Goal: Information Seeking & Learning: Learn about a topic

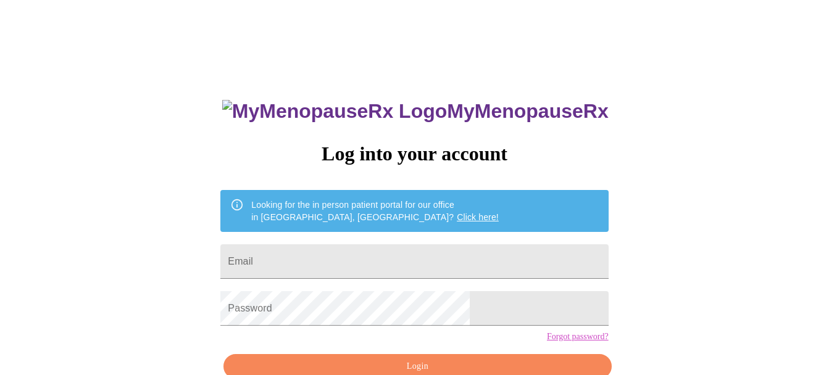
scroll to position [68, 0]
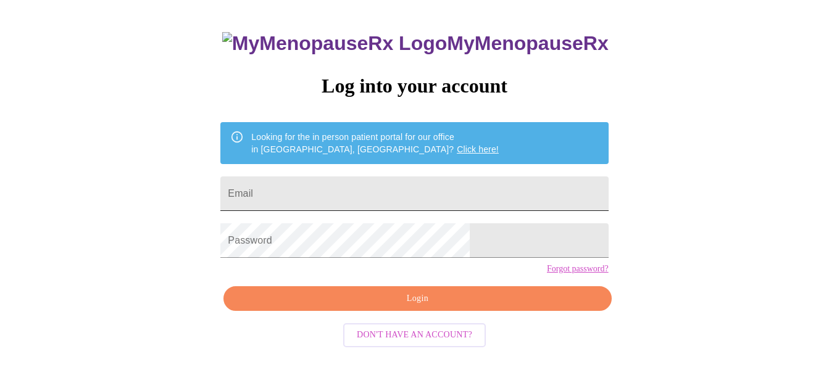
click at [356, 178] on input "Email" at bounding box center [414, 194] width 388 height 35
type input "[EMAIL_ADDRESS][DOMAIN_NAME]"
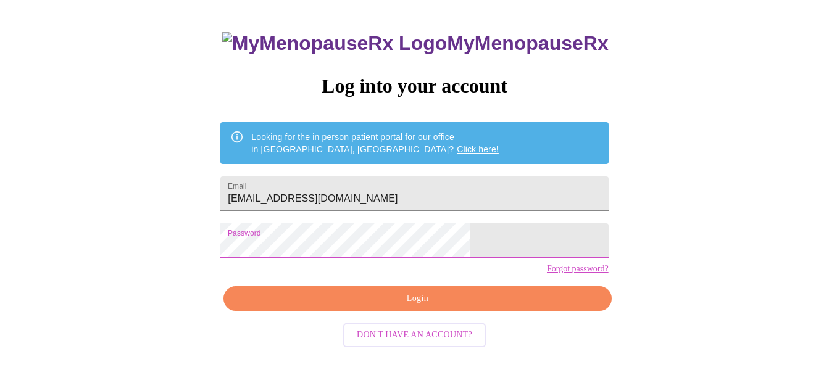
click at [411, 307] on span "Login" at bounding box center [417, 298] width 359 height 15
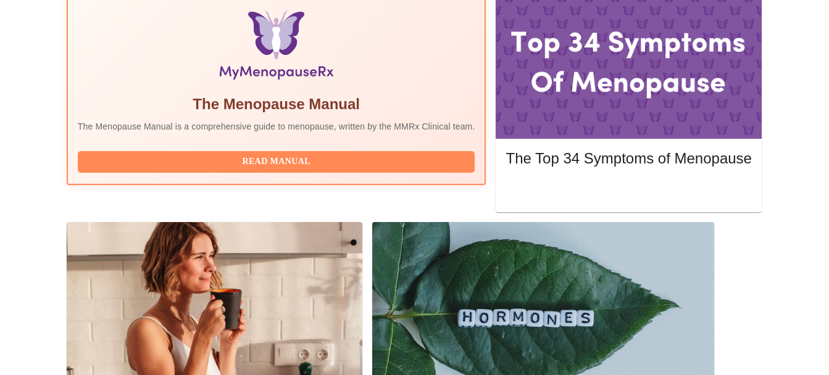
scroll to position [432, 0]
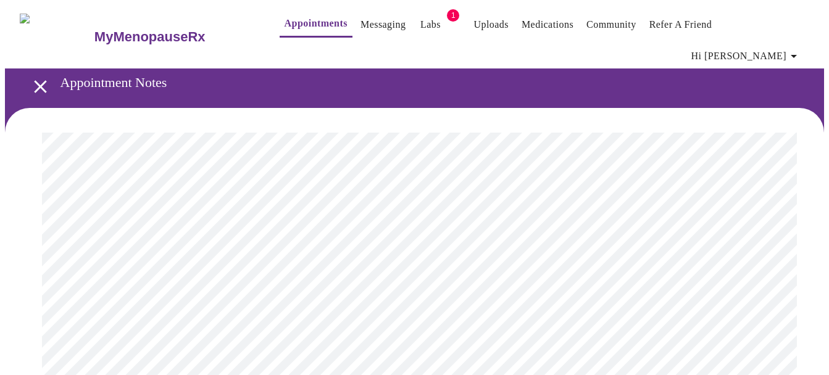
click at [535, 23] on link "Medications" at bounding box center [548, 24] width 52 height 17
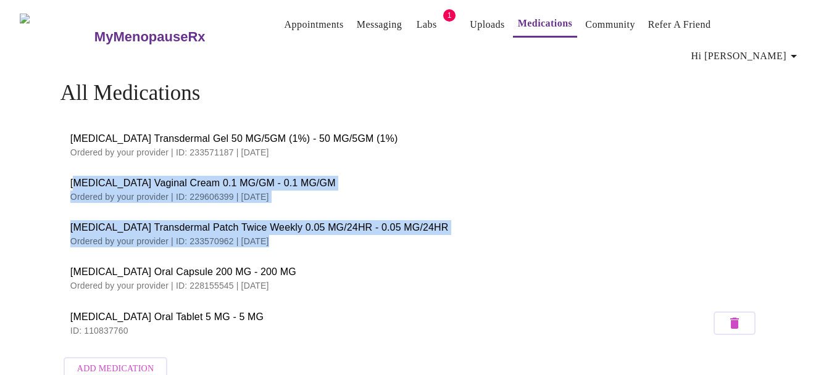
drag, startPoint x: 76, startPoint y: 164, endPoint x: 265, endPoint y: 223, distance: 198.0
click at [265, 223] on ul "[MEDICAL_DATA] Transdermal Gel 50 MG/5GM (1%) - 50 MG/5GM (1%) Ordered by your …" at bounding box center [415, 234] width 708 height 233
click at [98, 176] on span "[MEDICAL_DATA] Vaginal Cream 0.1 MG/GM - 0.1 MG/GM" at bounding box center [414, 183] width 688 height 15
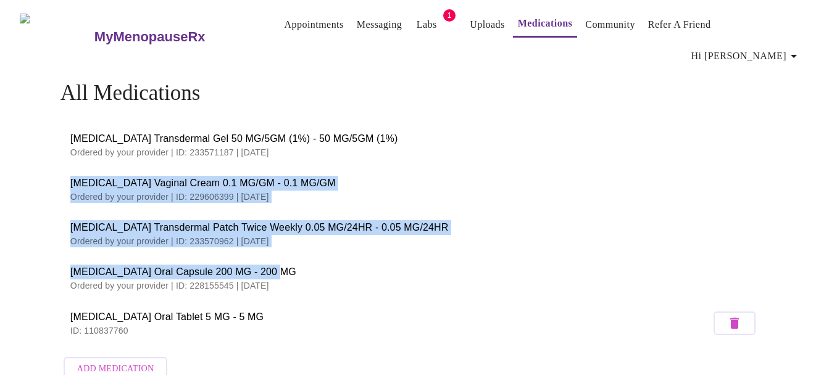
drag, startPoint x: 72, startPoint y: 161, endPoint x: 295, endPoint y: 249, distance: 240.0
click at [295, 249] on ul "[MEDICAL_DATA] Transdermal Gel 50 MG/5GM (1%) - 50 MG/5GM (1%) Ordered by your …" at bounding box center [415, 234] width 708 height 233
copy ul "[MEDICAL_DATA] Vaginal Cream 0.1 MG/GM - 0.1 MG/GM Ordered by your provider | I…"
click at [69, 167] on li "[MEDICAL_DATA] Vaginal Cream 0.1 MG/GM - 0.1 MG/GM Ordered by your provider | I…" at bounding box center [415, 189] width 708 height 44
drag, startPoint x: 74, startPoint y: 159, endPoint x: 228, endPoint y: 271, distance: 190.9
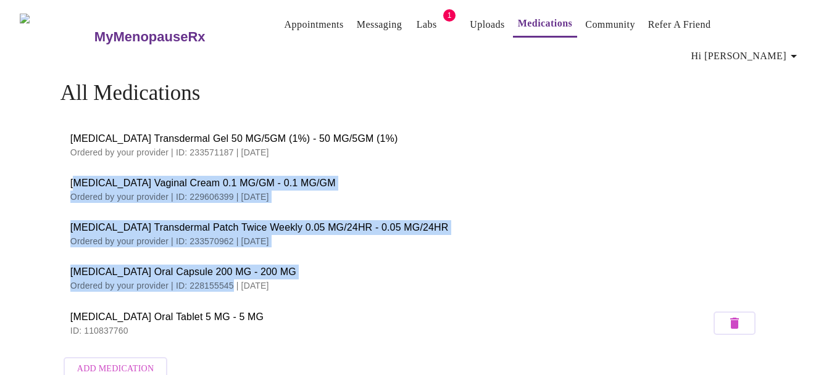
click at [228, 271] on ul "[MEDICAL_DATA] Transdermal Gel 50 MG/5GM (1%) - 50 MG/5GM (1%) Ordered by your …" at bounding box center [415, 234] width 708 height 233
drag, startPoint x: 228, startPoint y: 271, endPoint x: 136, endPoint y: 190, distance: 123.0
click at [136, 190] on li "[MEDICAL_DATA] Vaginal Cream 0.1 MG/GM - 0.1 MG/GM Ordered by your provider | I…" at bounding box center [415, 189] width 708 height 44
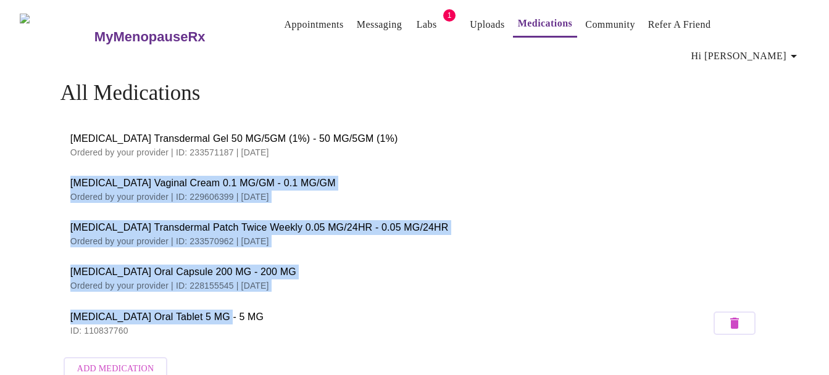
drag, startPoint x: 71, startPoint y: 161, endPoint x: 222, endPoint y: 300, distance: 205.4
click at [222, 300] on ul "[MEDICAL_DATA] Transdermal Gel 50 MG/5GM (1%) - 50 MG/5GM (1%) Ordered by your …" at bounding box center [415, 234] width 708 height 233
copy ul "[MEDICAL_DATA] Vaginal Cream 0.1 MG/GM - 0.1 MG/GM Ordered by your provider | I…"
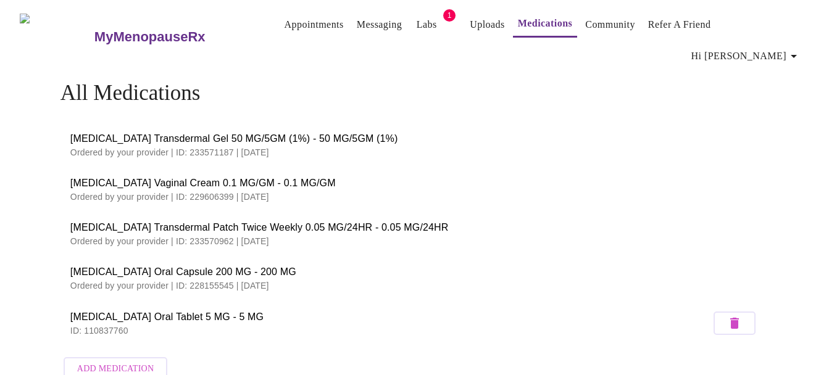
click at [446, 141] on li "[MEDICAL_DATA] Transdermal Gel 50 MG/5GM (1%) - 50 MG/5GM (1%) Ordered by your …" at bounding box center [415, 145] width 708 height 44
